Goal: Navigation & Orientation: Find specific page/section

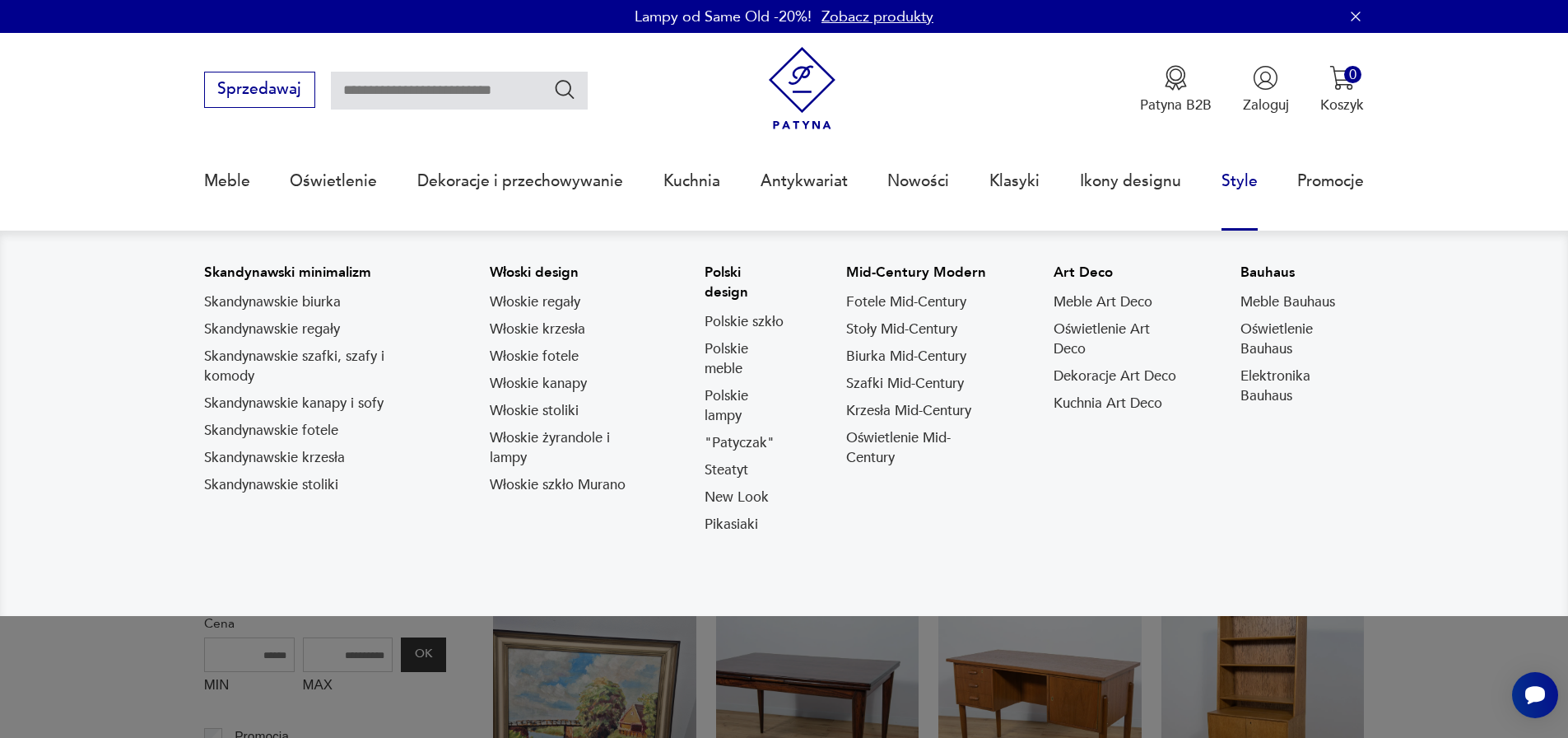
click at [929, 306] on link "Fotele Mid-Century" at bounding box center [906, 303] width 120 height 20
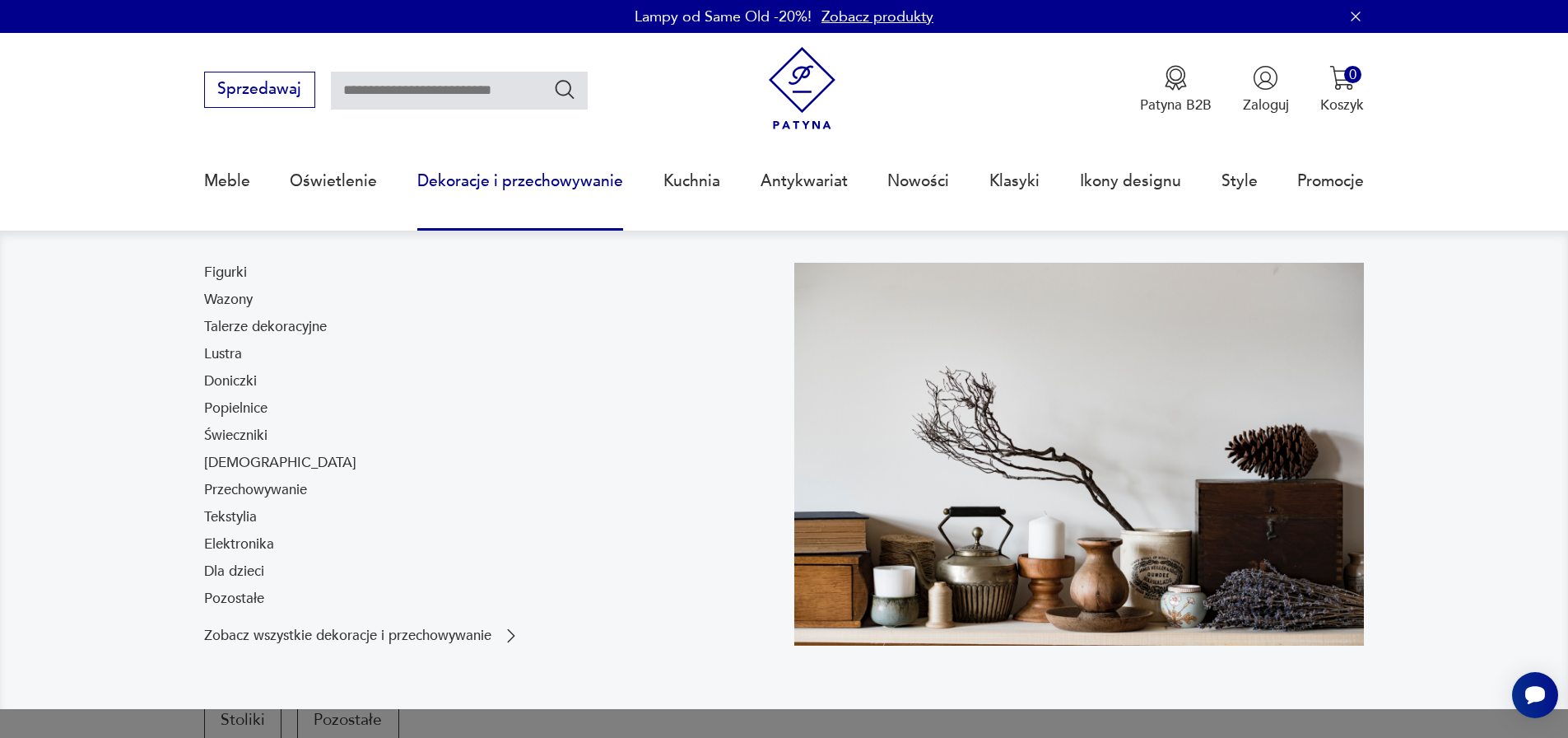
click at [574, 178] on link "Dekoracje i przechowywanie" at bounding box center [519, 181] width 206 height 76
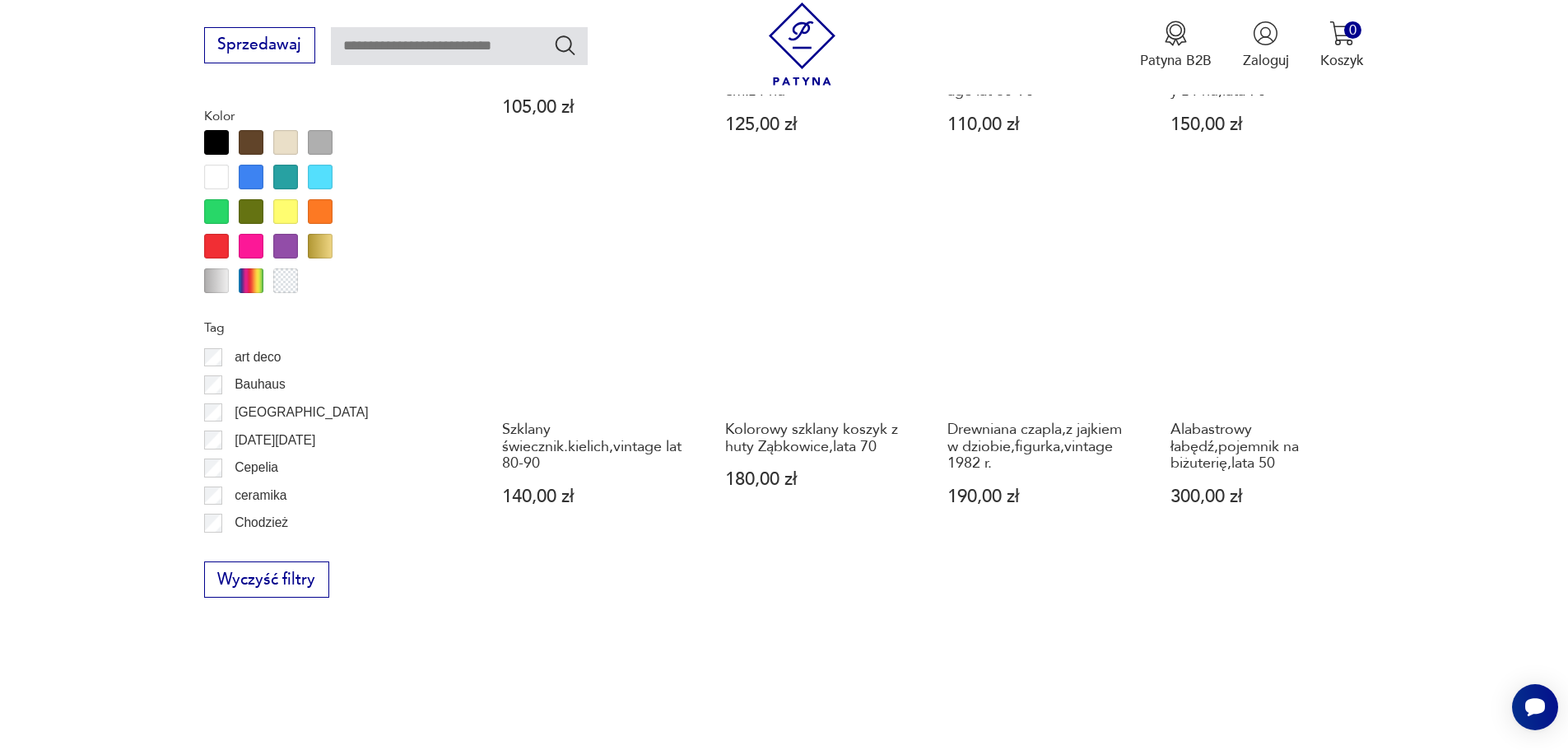
scroll to position [1949, 0]
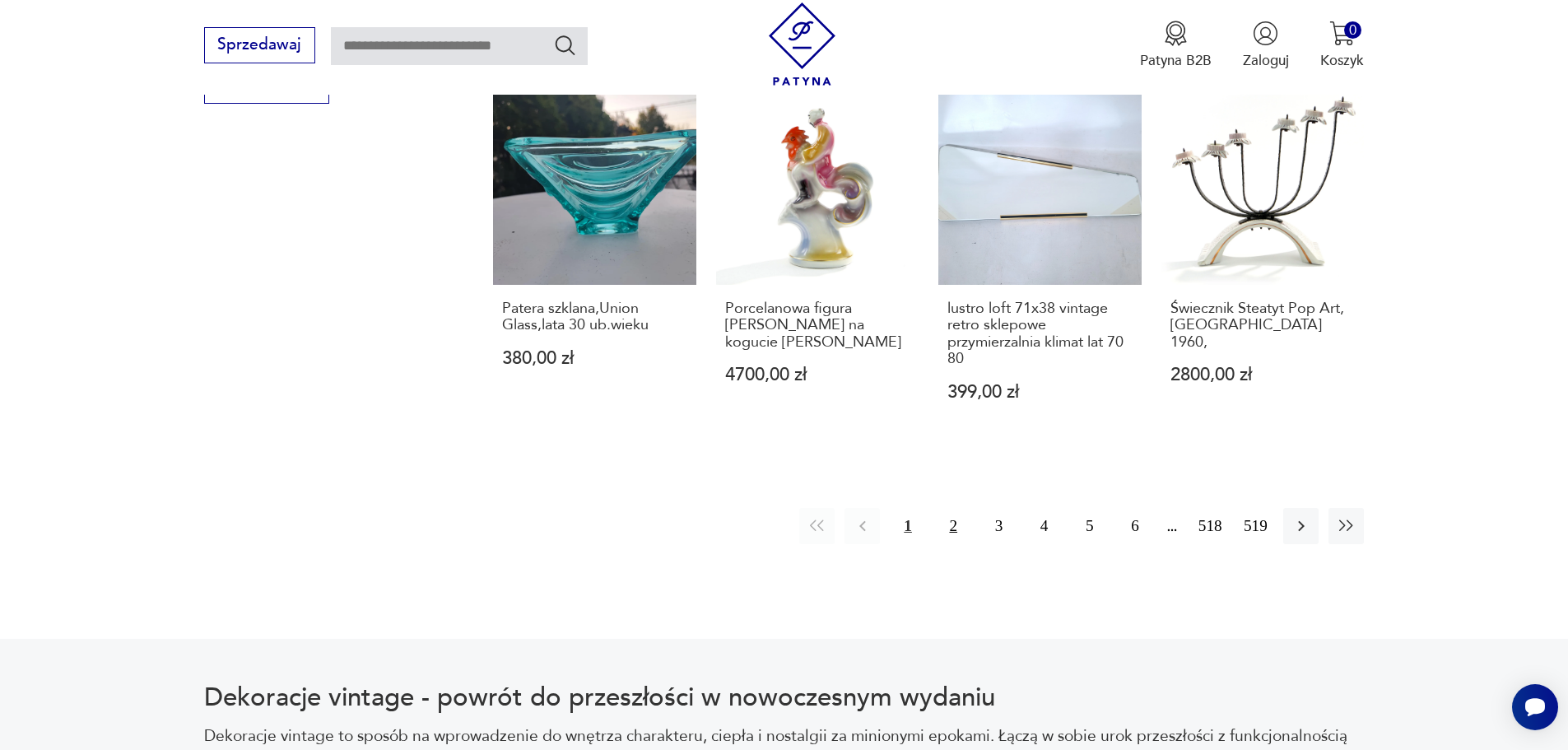
click at [957, 508] on button "2" at bounding box center [954, 525] width 36 height 36
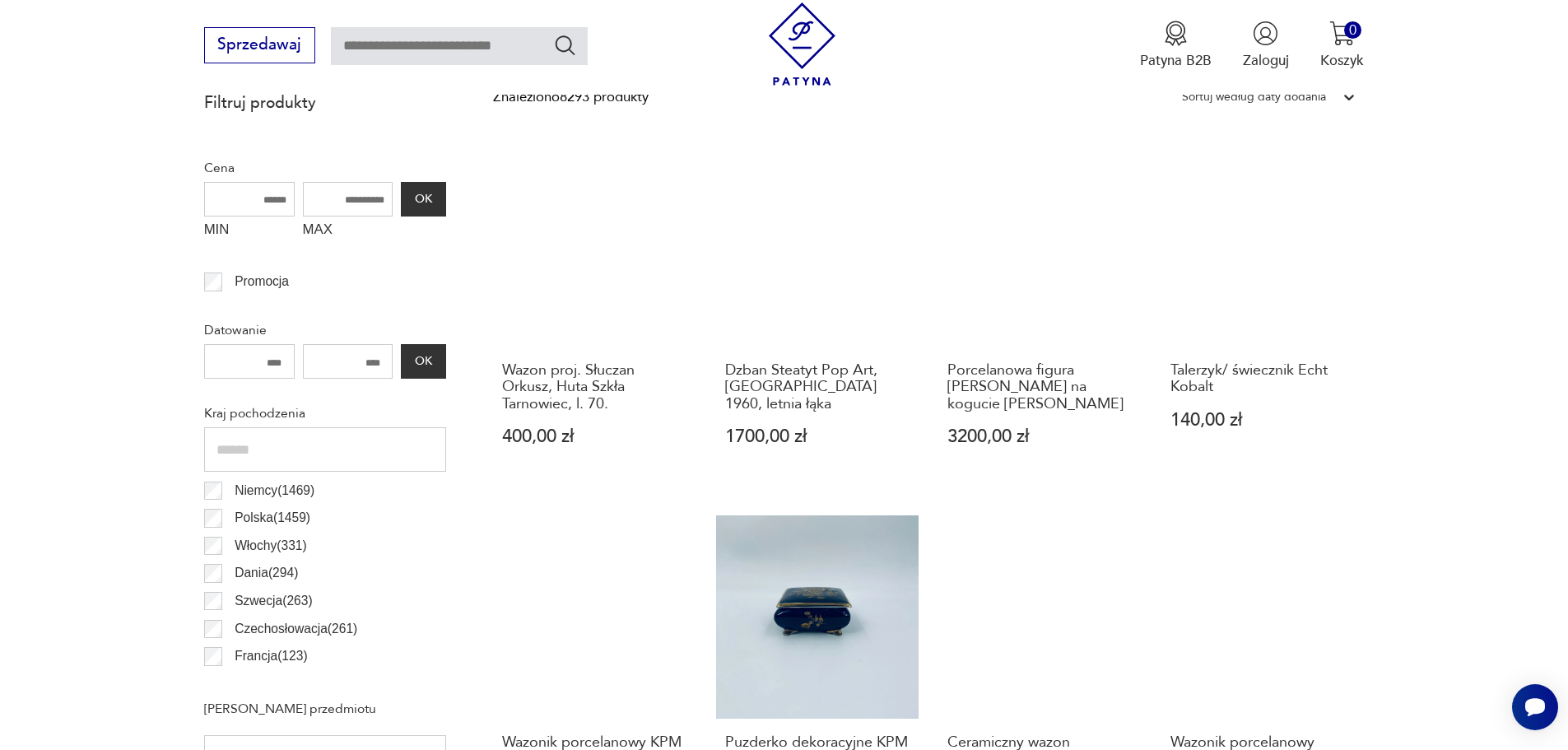
scroll to position [136, 0]
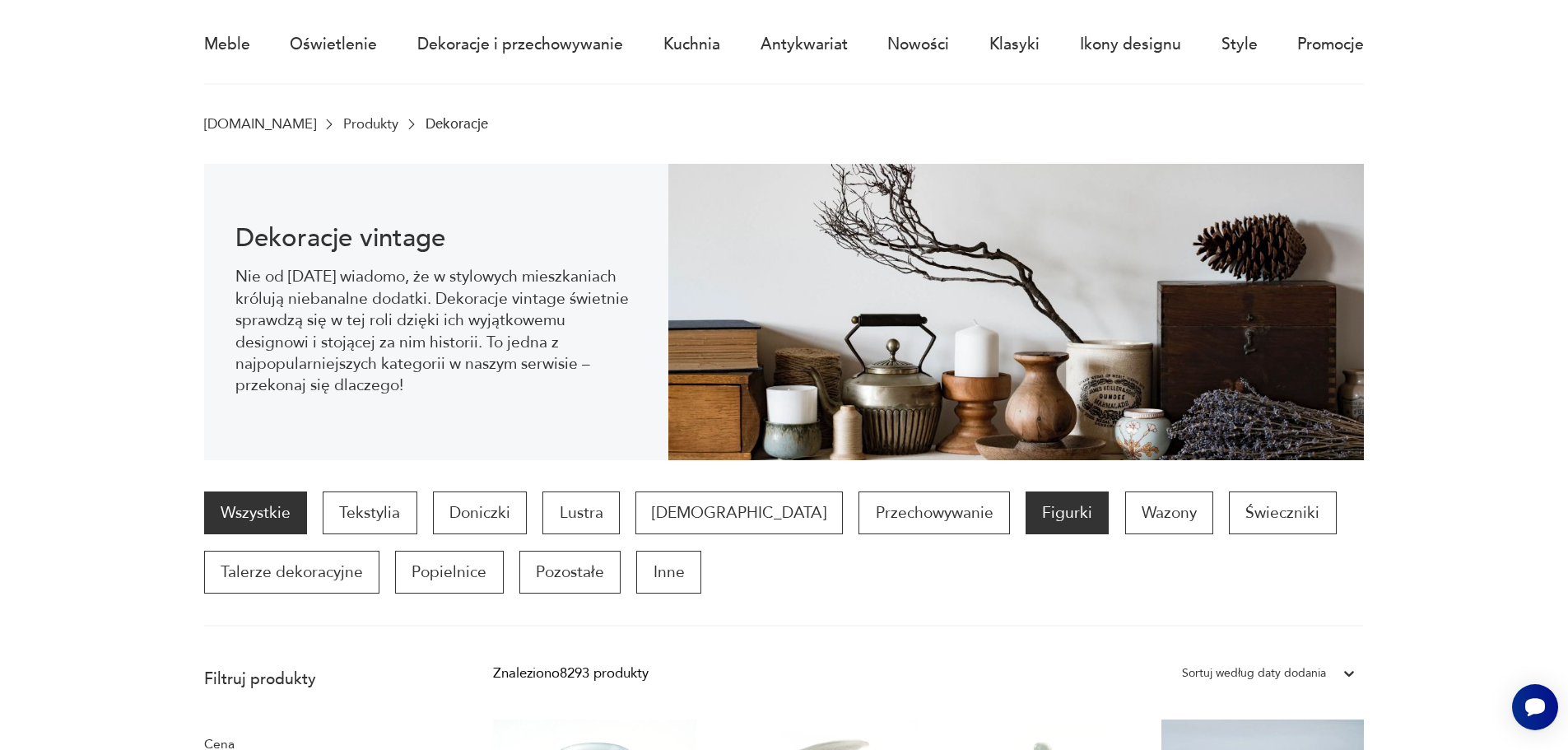
click at [1026, 527] on p "Figurki" at bounding box center [1067, 512] width 83 height 43
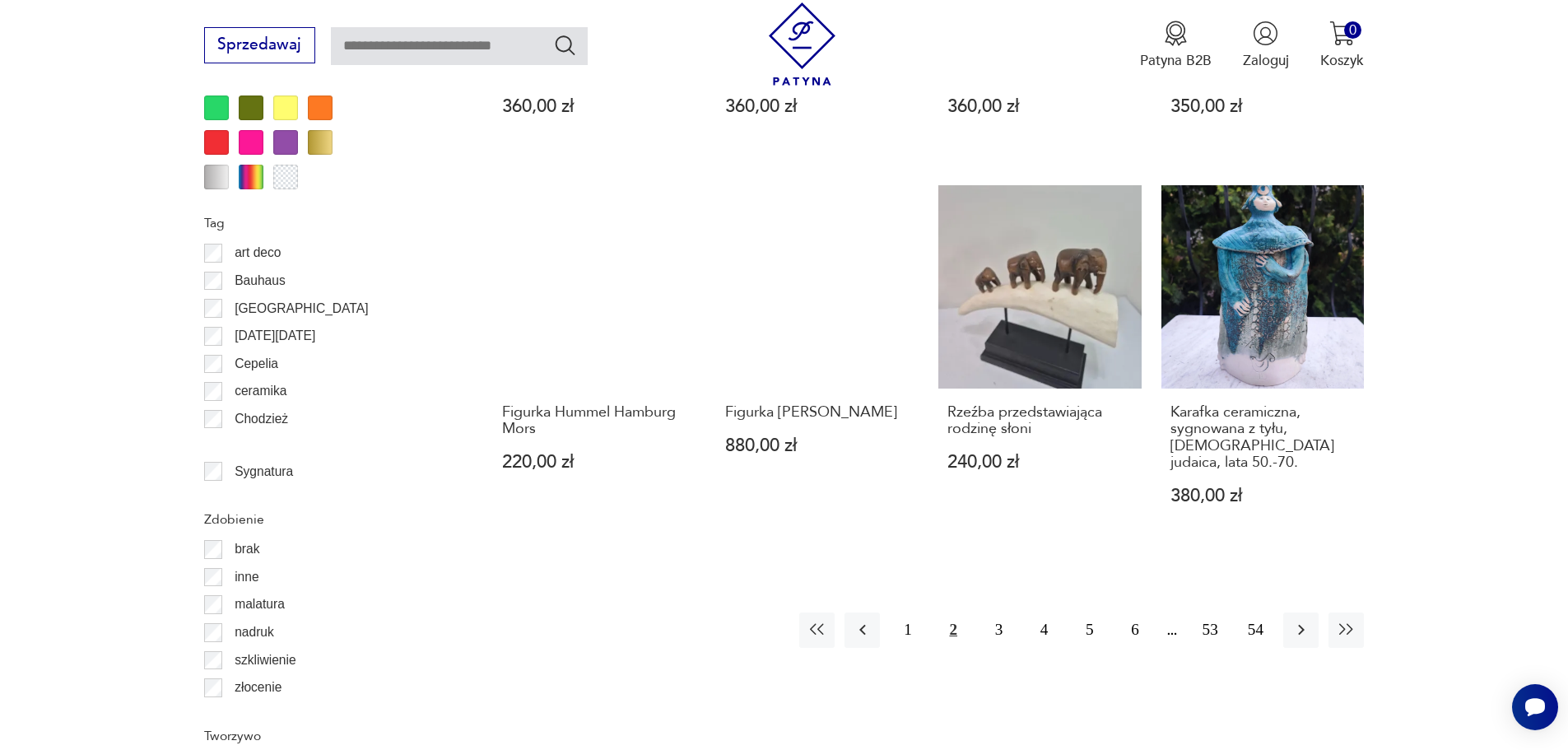
scroll to position [1784, 0]
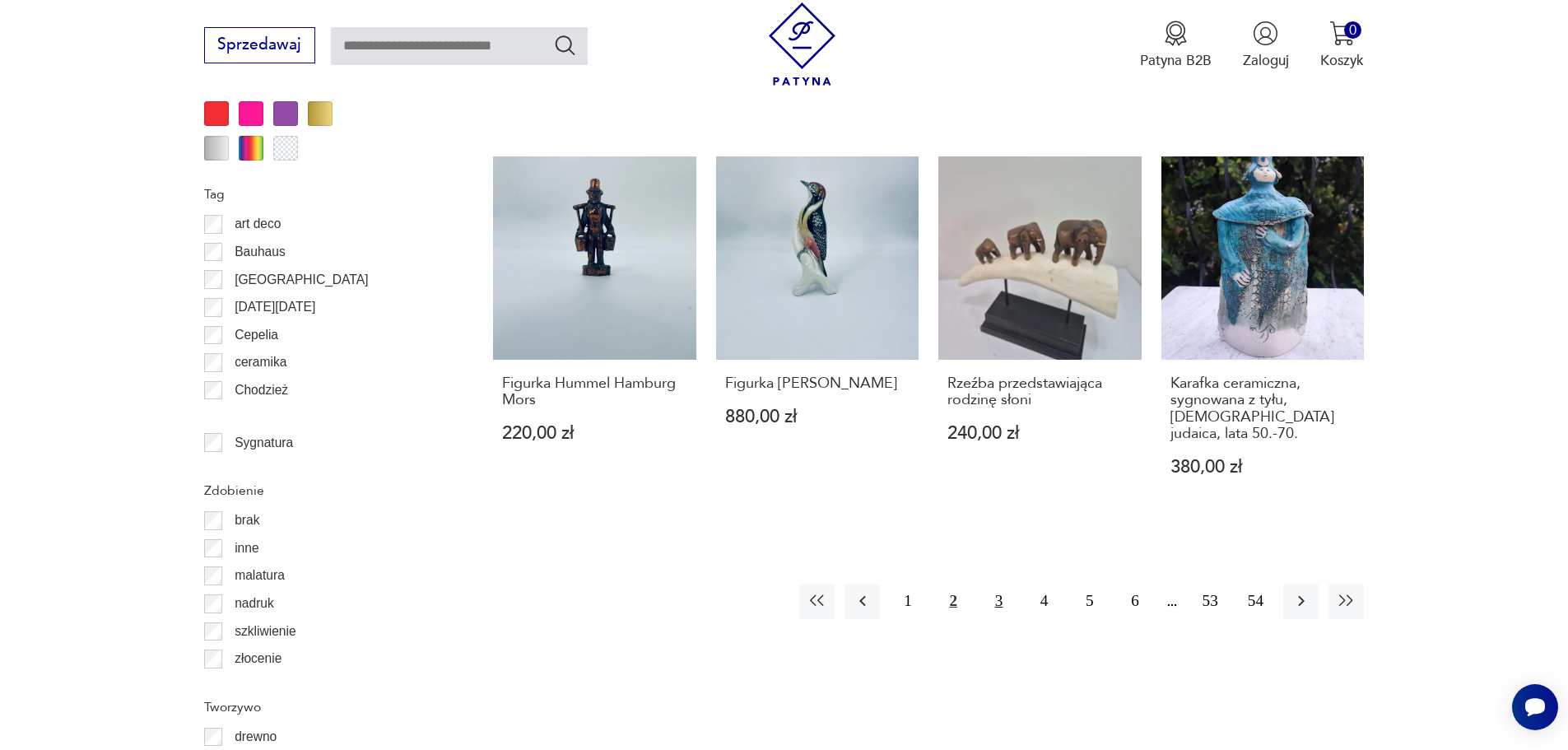
click at [997, 596] on button "3" at bounding box center [998, 601] width 36 height 36
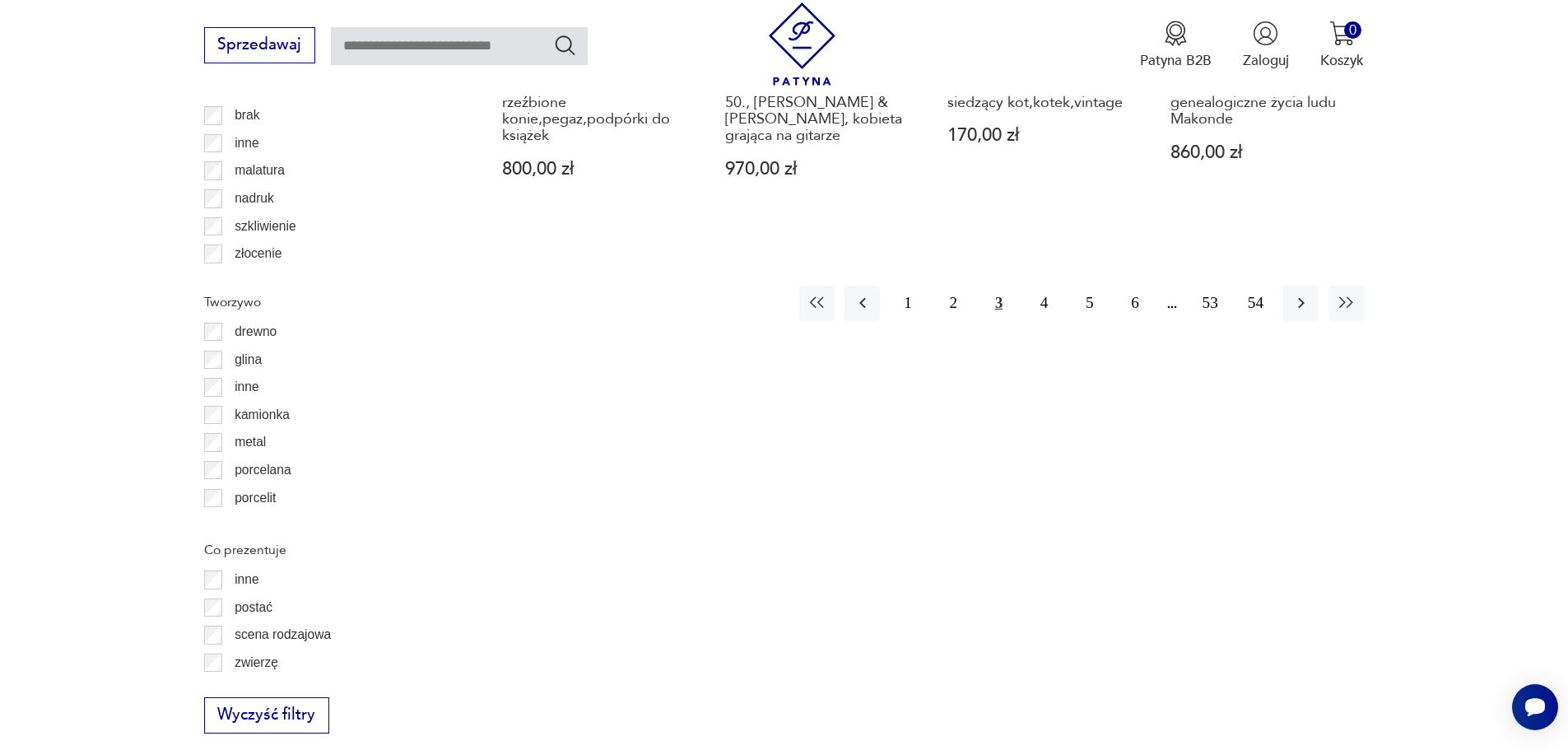
scroll to position [2195, 0]
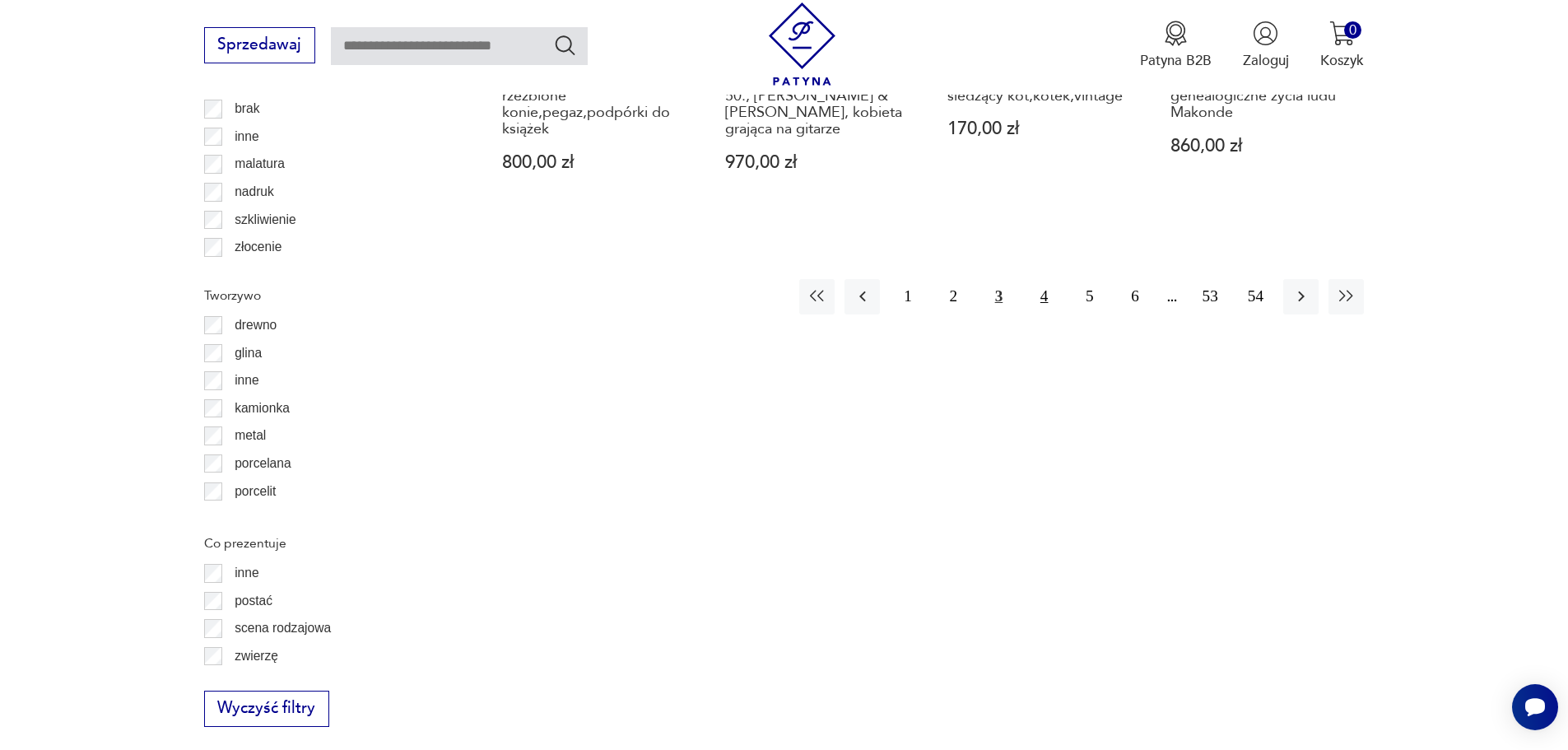
click at [1048, 279] on button "4" at bounding box center [1044, 296] width 36 height 36
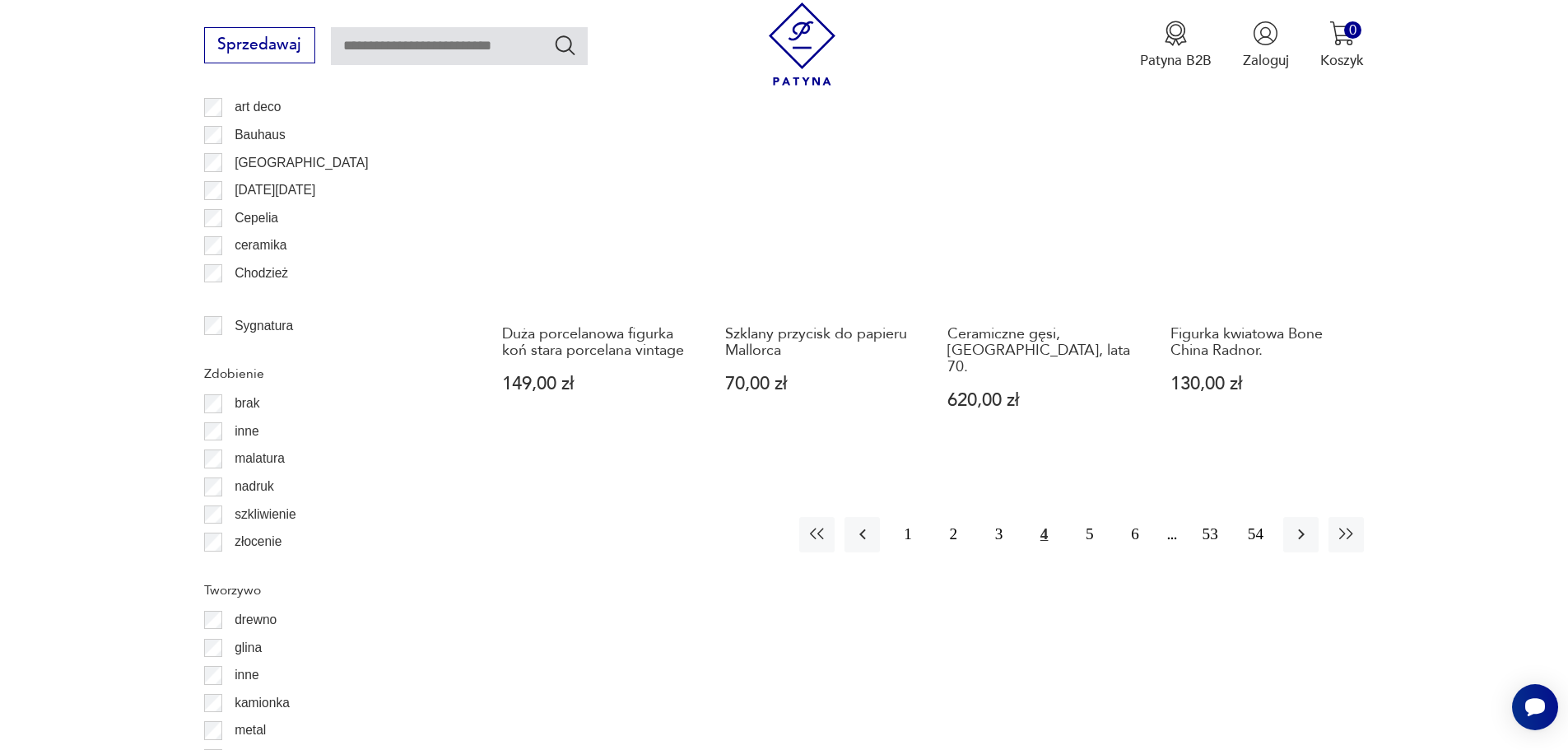
scroll to position [1948, 0]
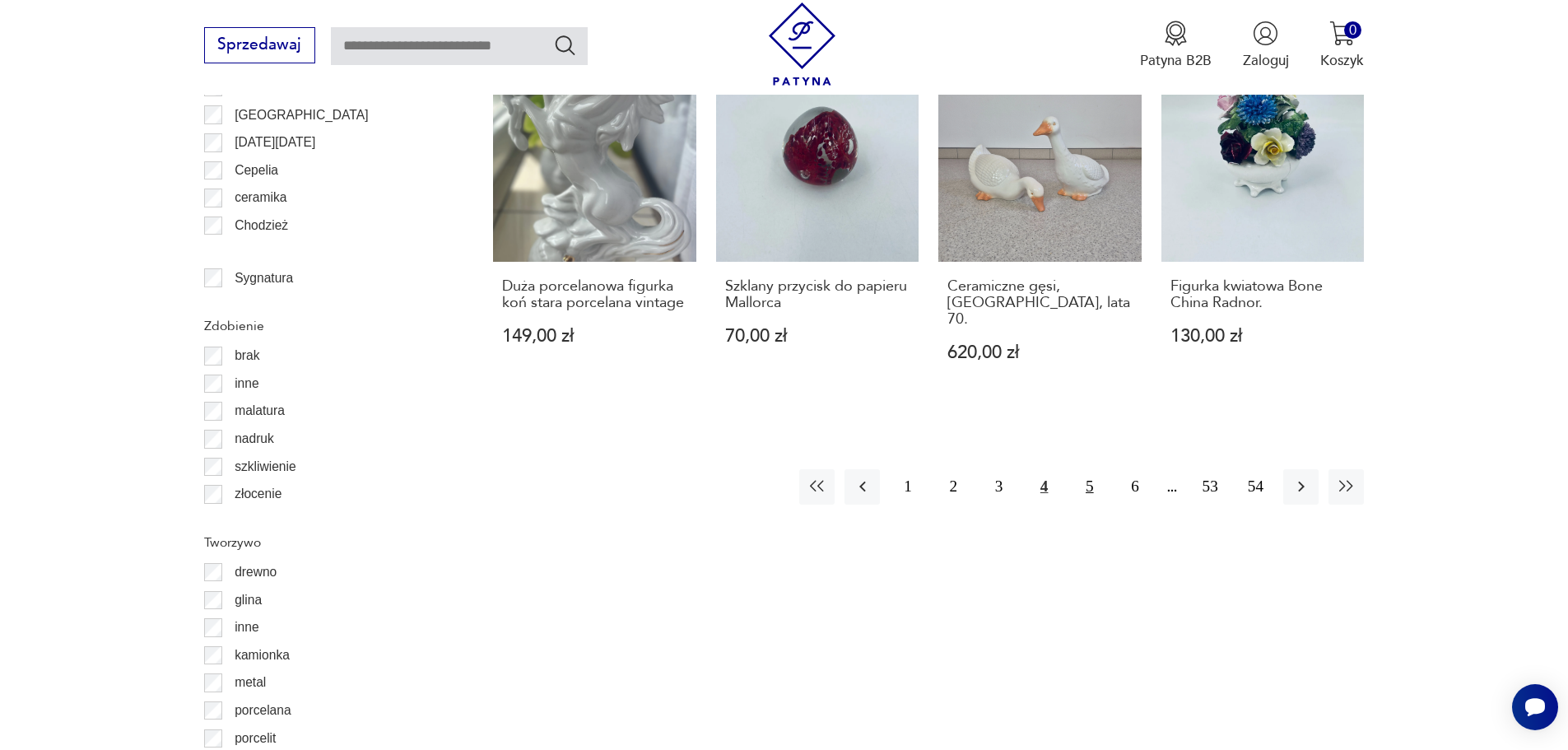
click at [1094, 469] on button "5" at bounding box center [1089, 487] width 36 height 36
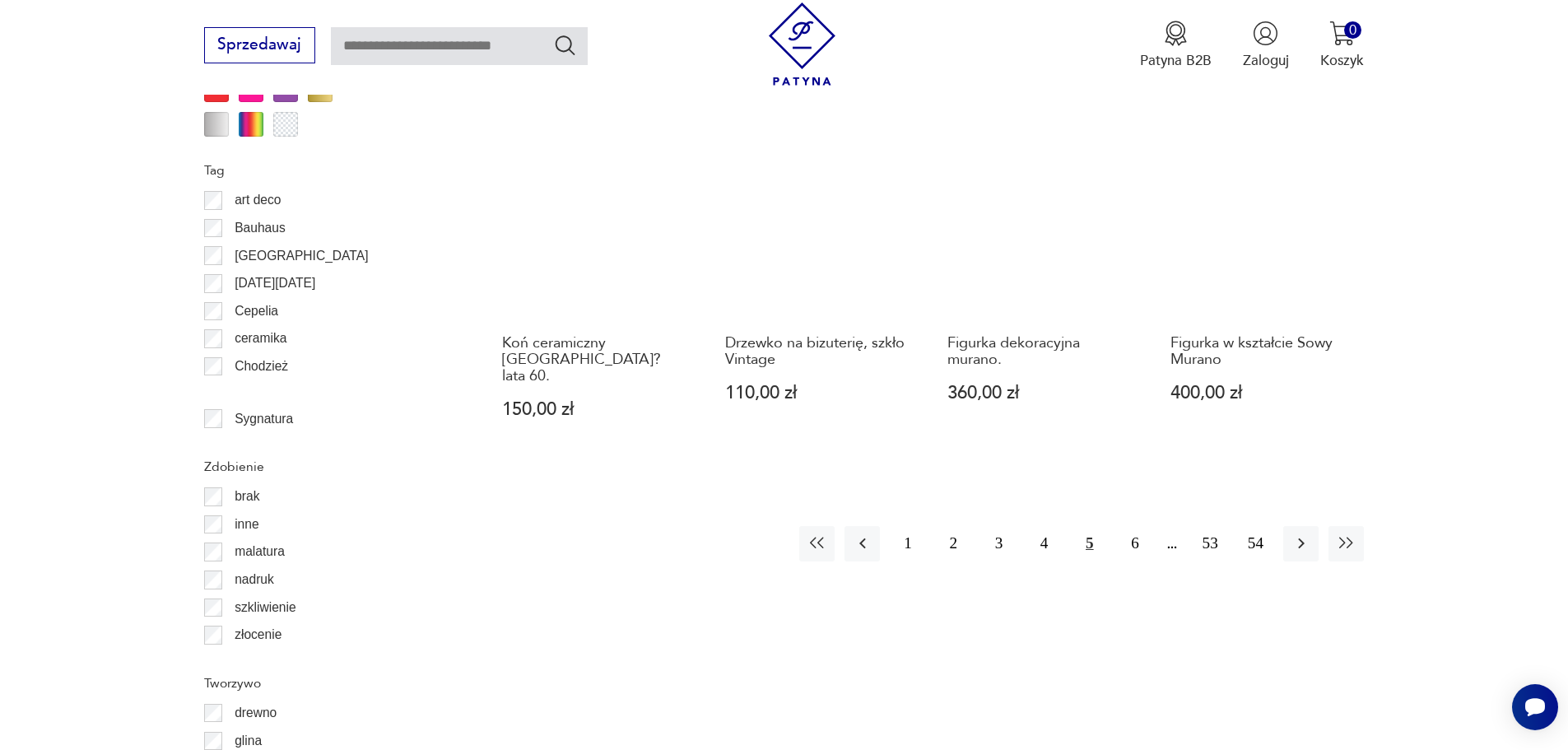
scroll to position [1866, 0]
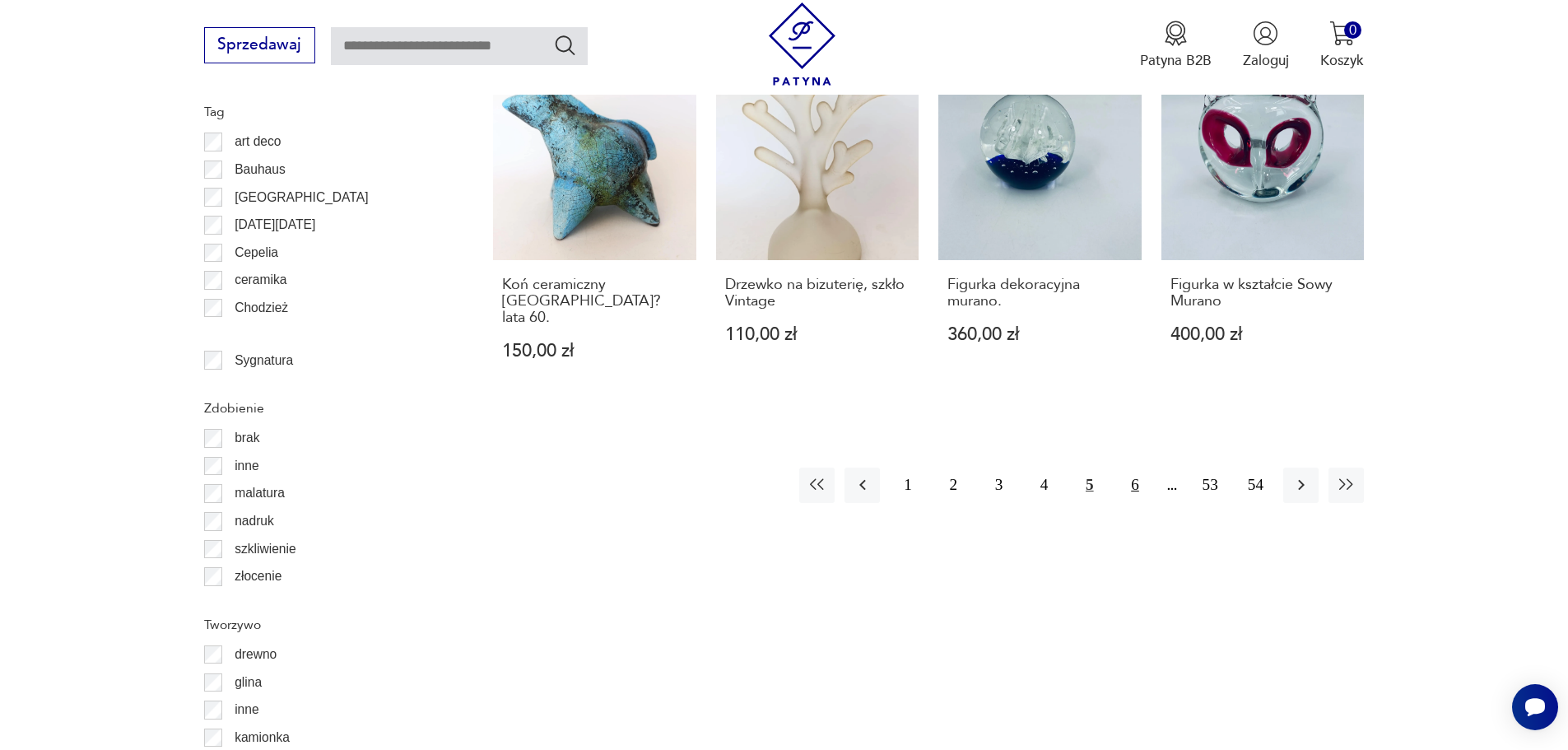
click at [1128, 467] on button "6" at bounding box center [1135, 485] width 36 height 36
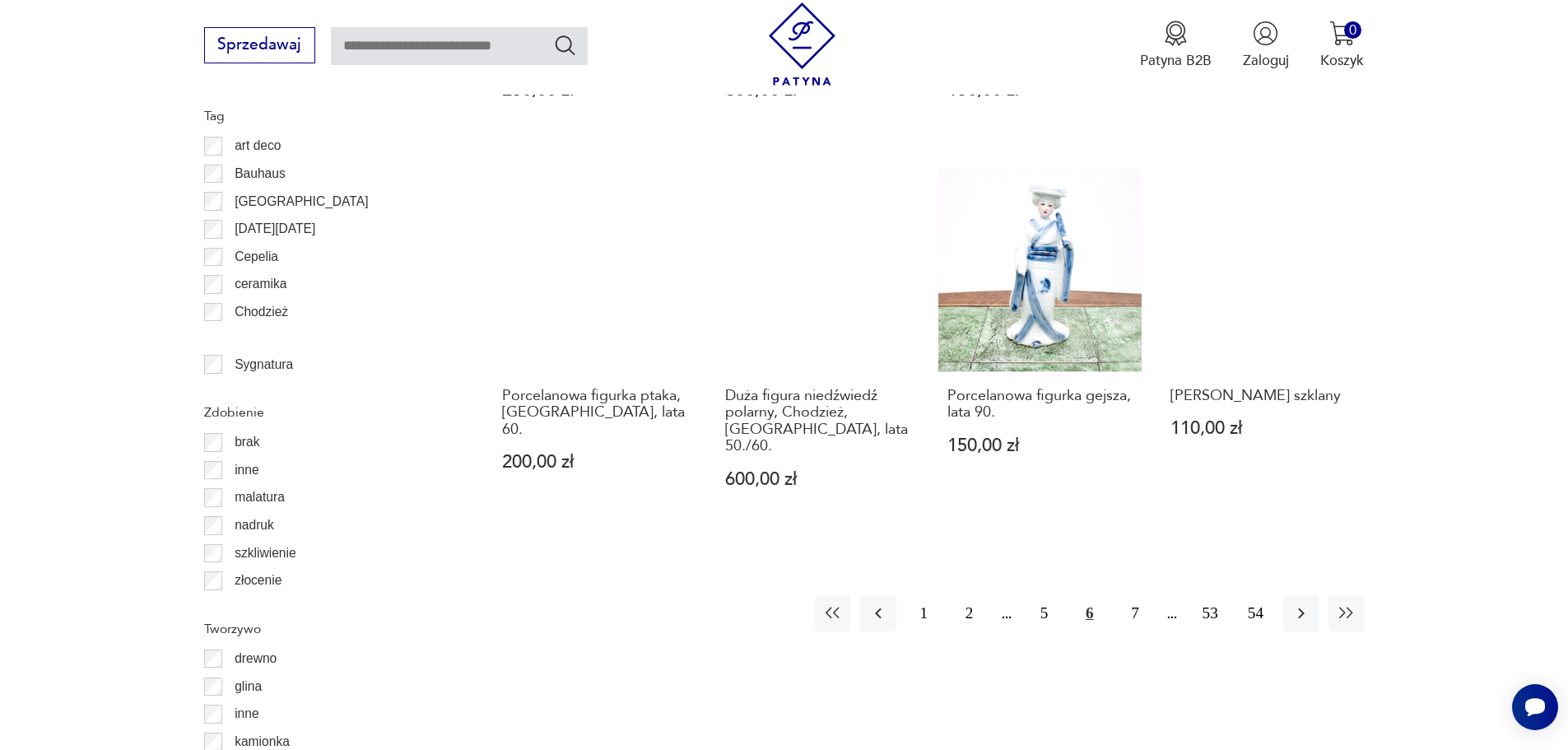
scroll to position [1866, 0]
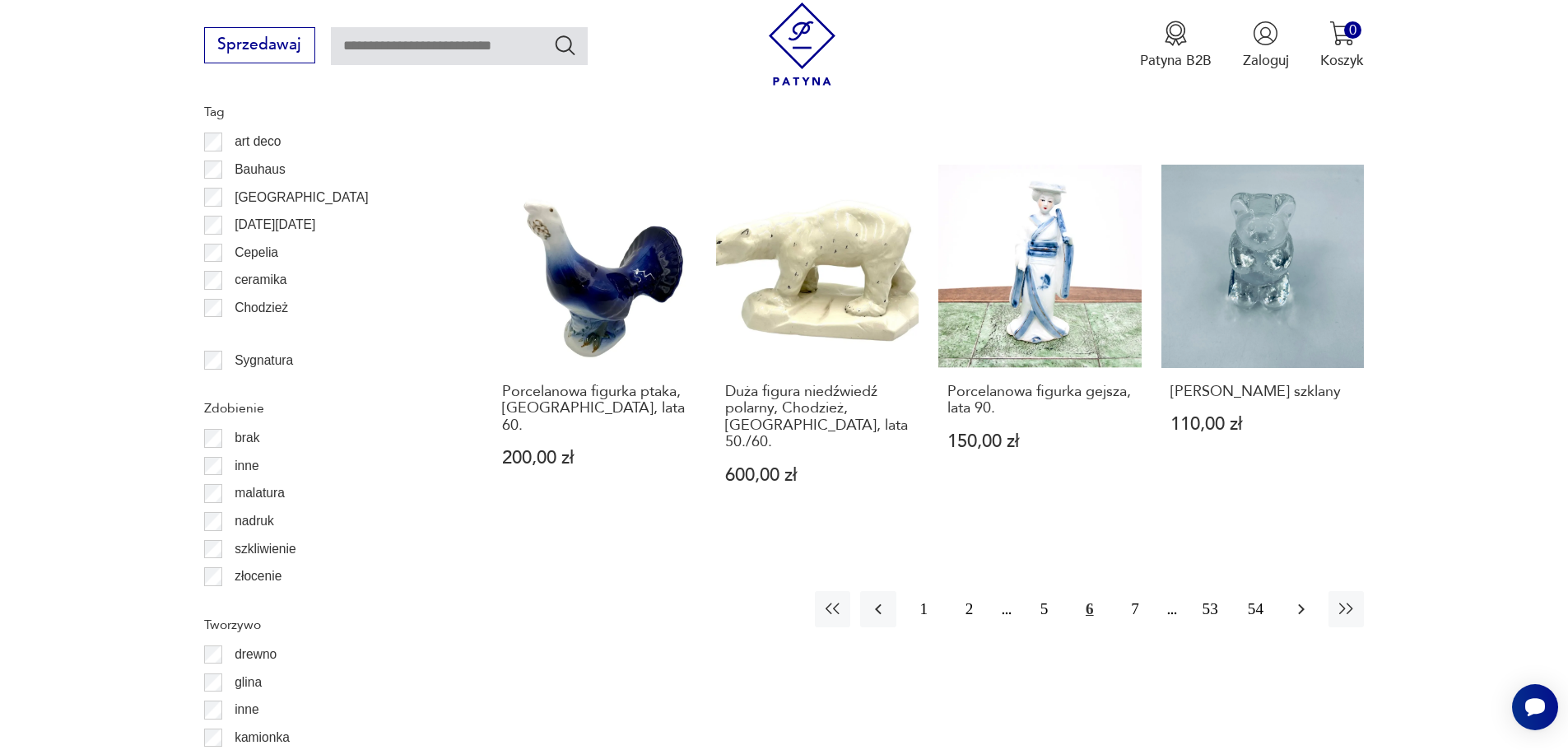
click at [1296, 599] on icon "button" at bounding box center [1302, 609] width 20 height 20
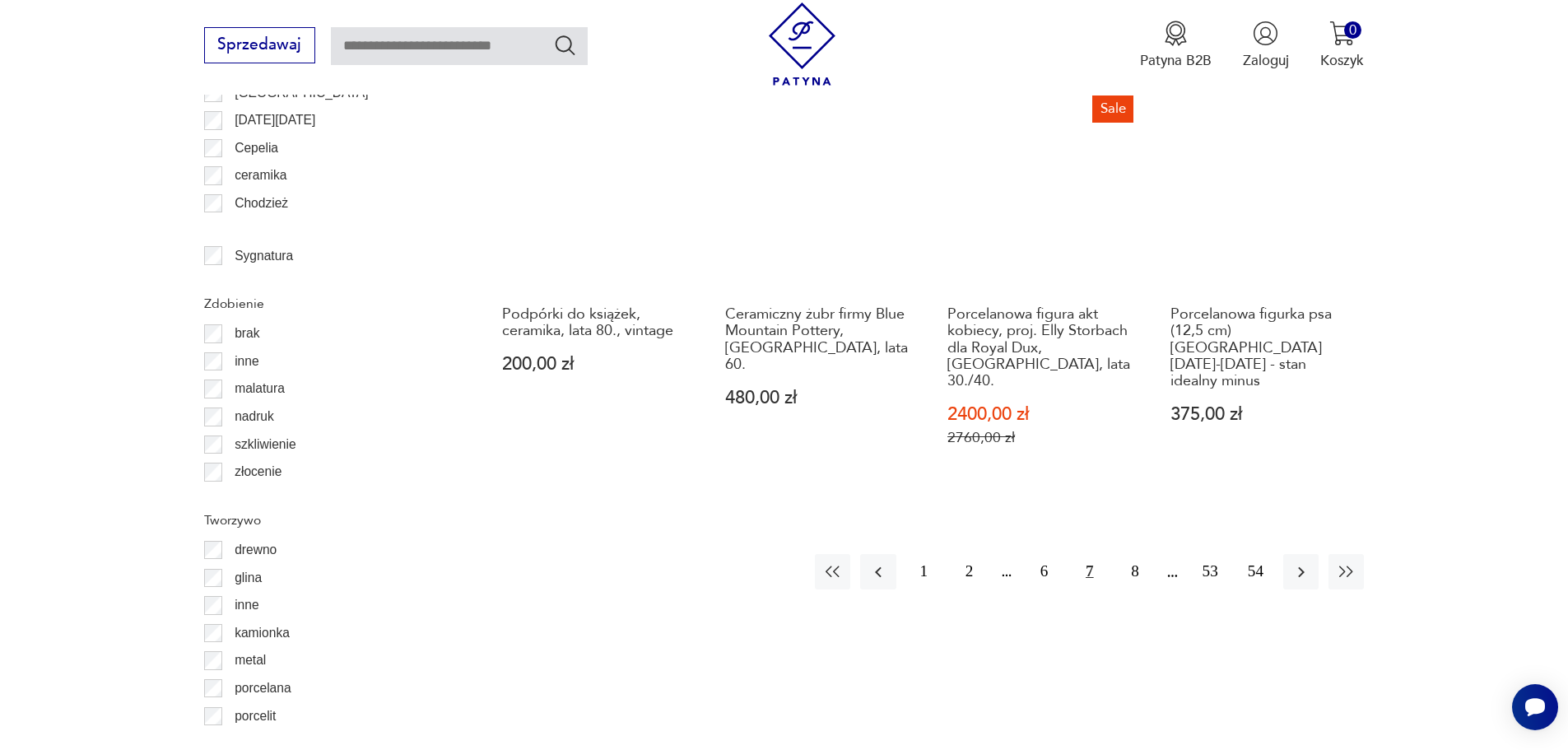
scroll to position [2030, 0]
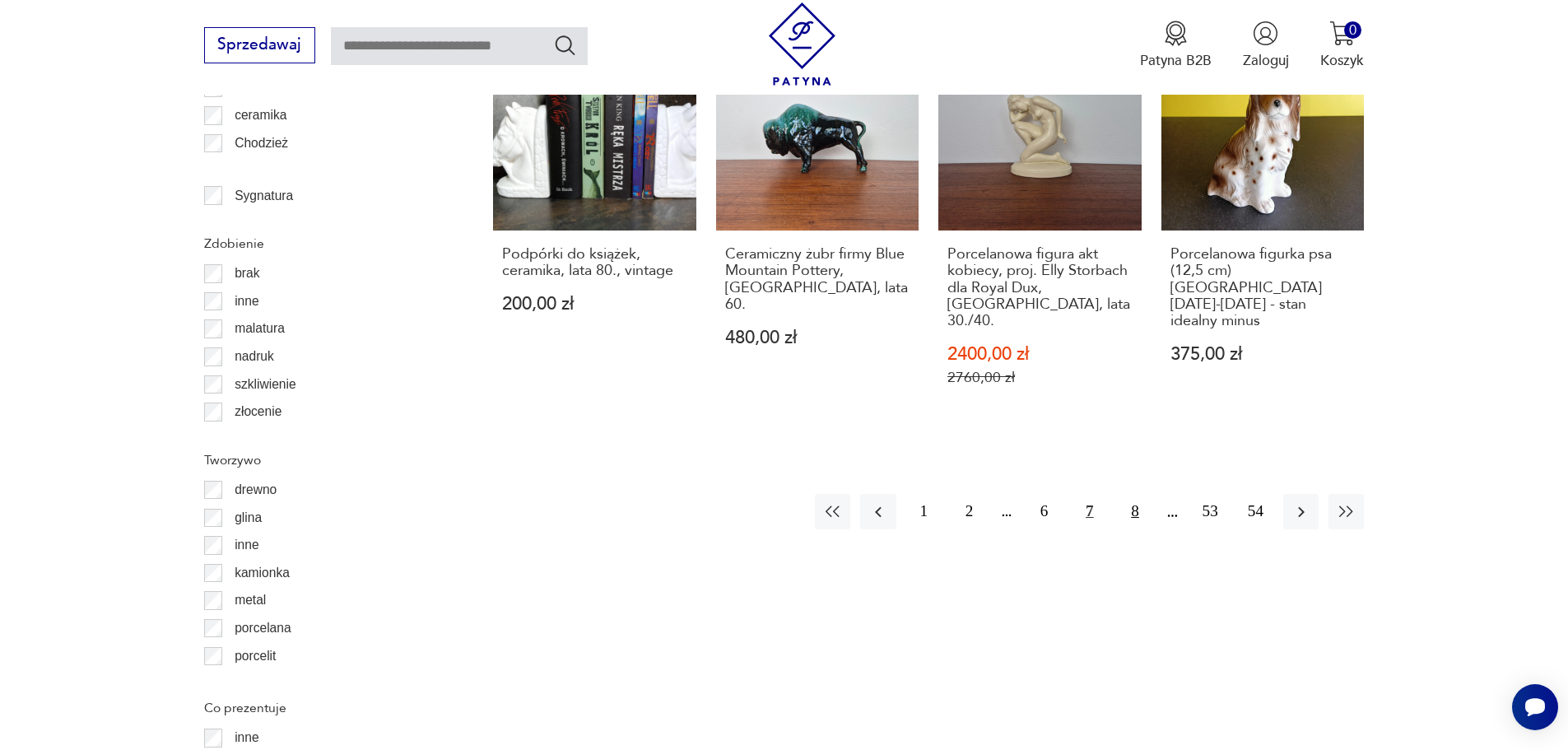
click at [1142, 494] on button "8" at bounding box center [1135, 511] width 36 height 36
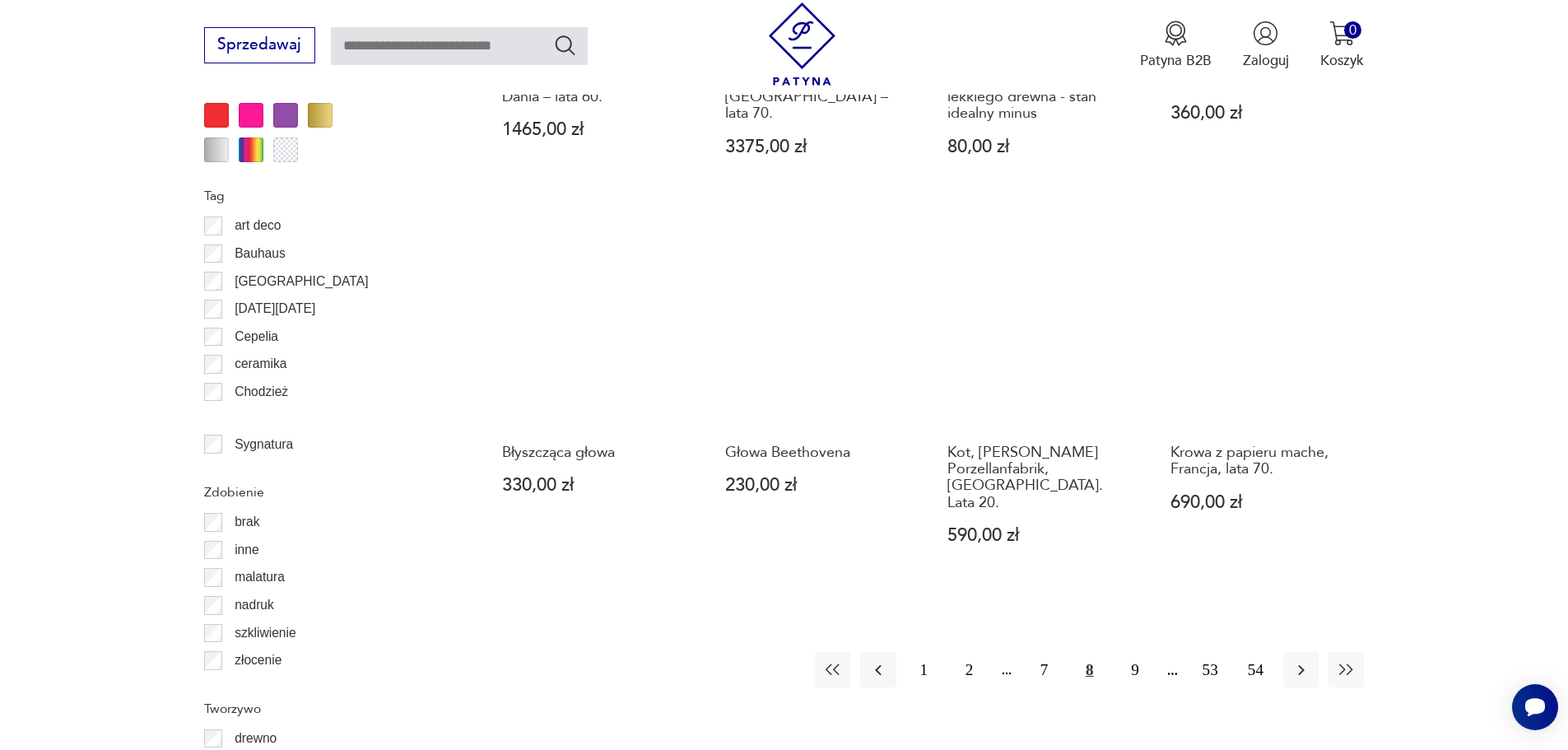
scroll to position [2030, 0]
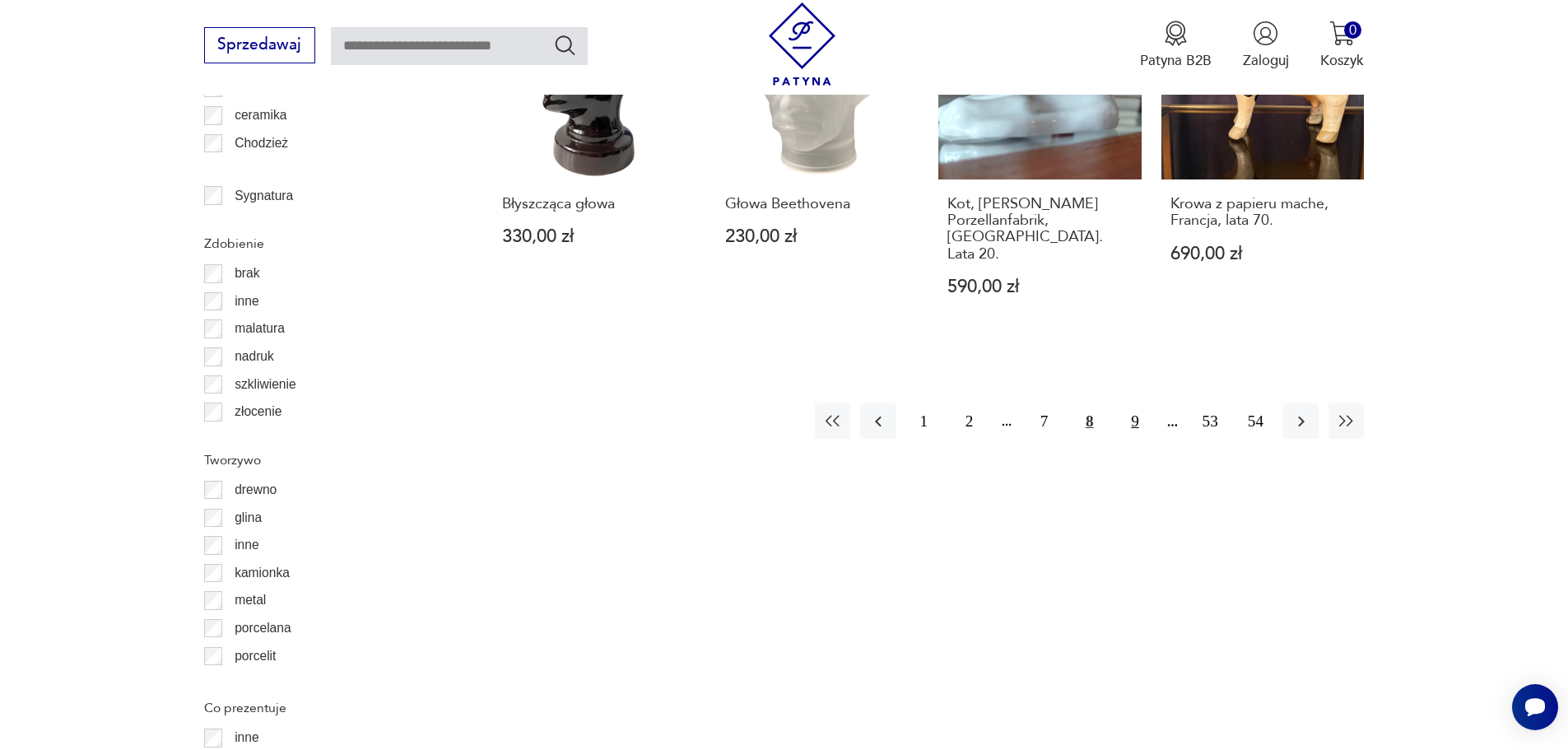
click at [1136, 403] on button "9" at bounding box center [1135, 421] width 36 height 36
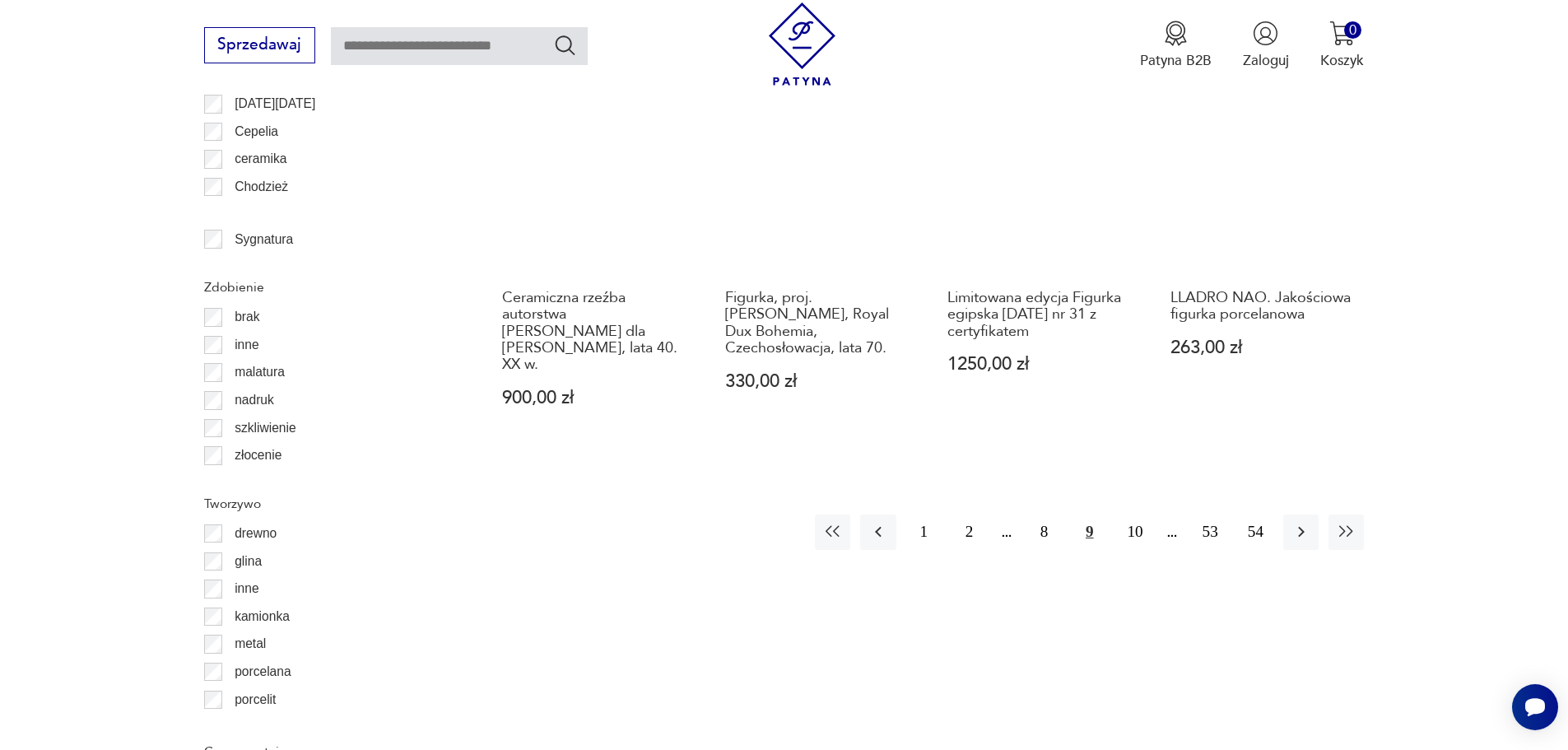
scroll to position [2030, 0]
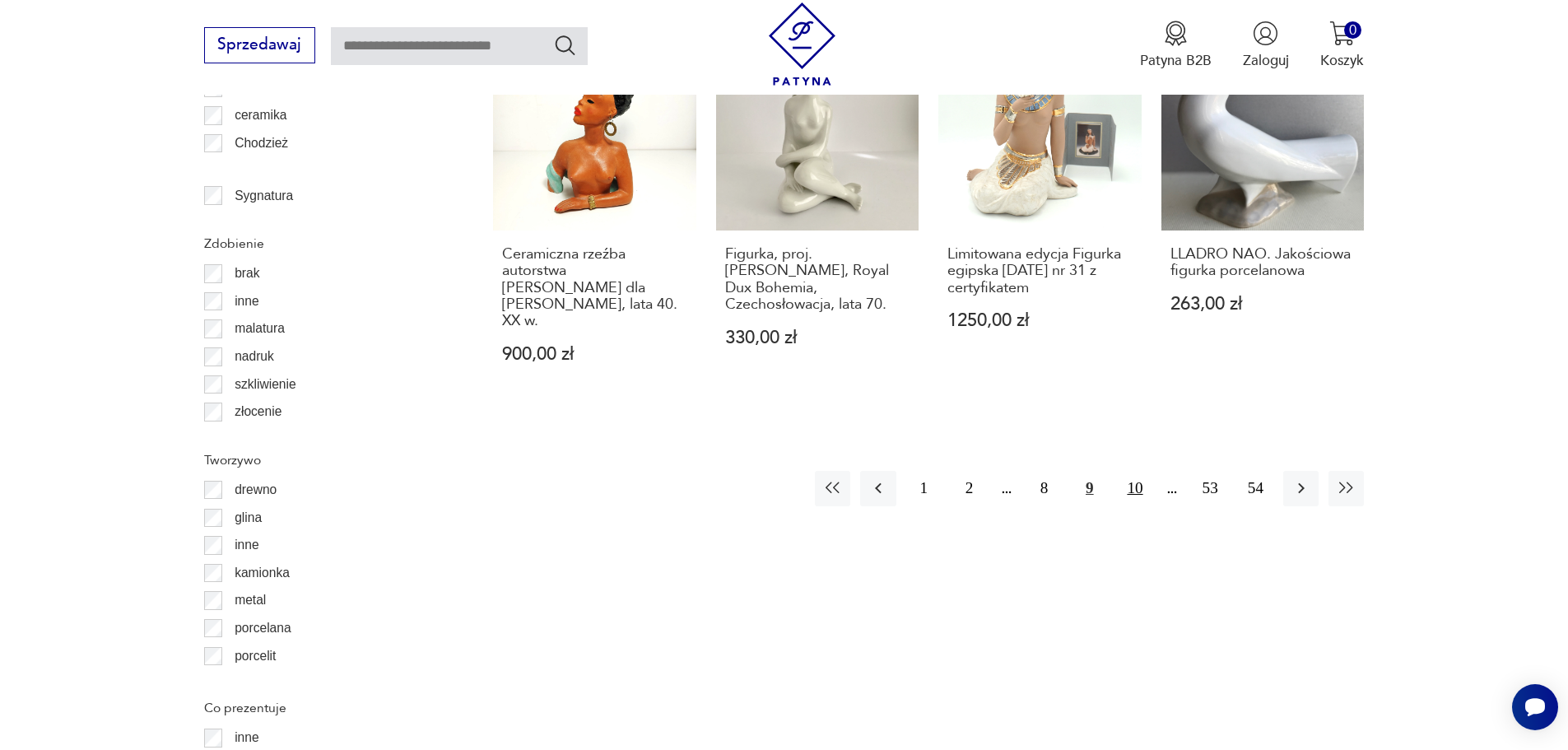
click at [1143, 471] on button "10" at bounding box center [1135, 488] width 36 height 36
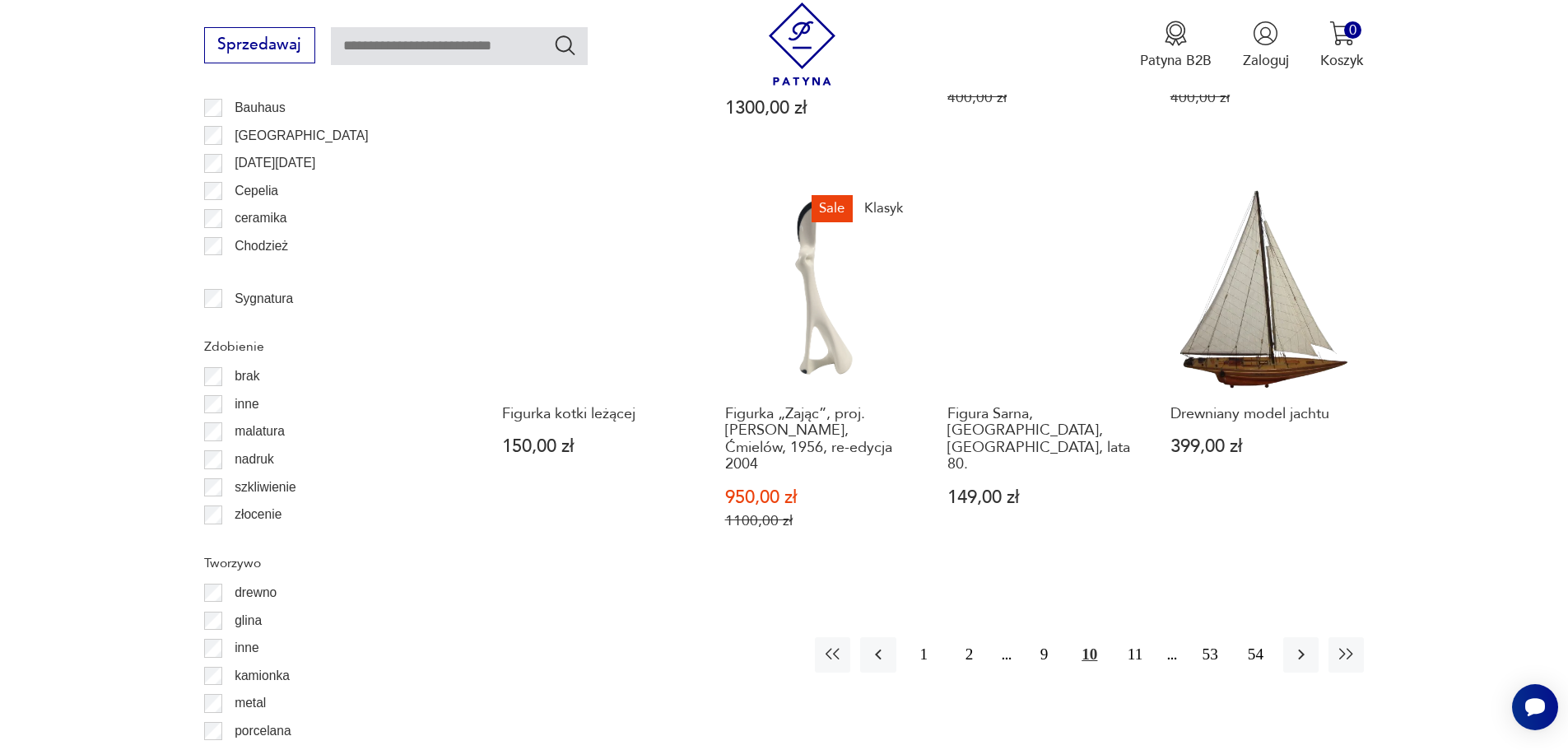
scroll to position [2030, 0]
